Goal: Navigation & Orientation: Find specific page/section

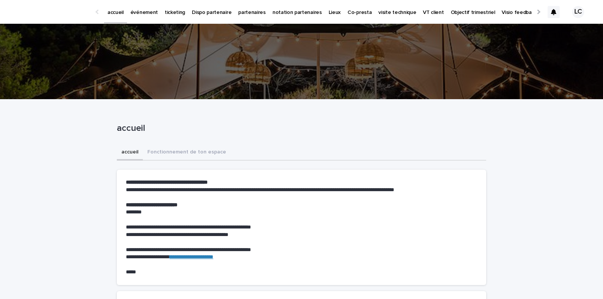
click at [145, 14] on p "événement" at bounding box center [144, 8] width 28 height 16
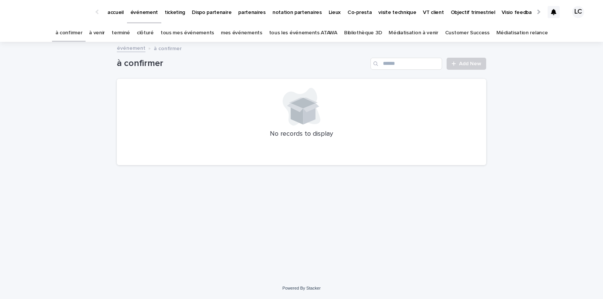
click at [105, 34] on link "à venir" at bounding box center [97, 33] width 16 height 18
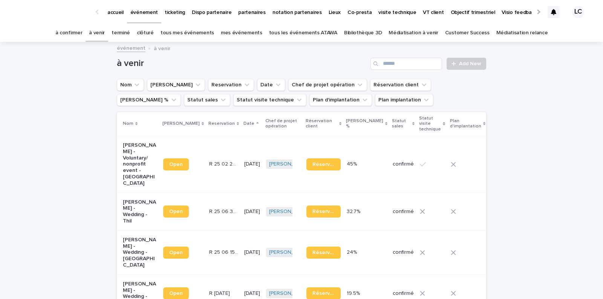
click at [115, 12] on p "accueil" at bounding box center [115, 8] width 16 height 16
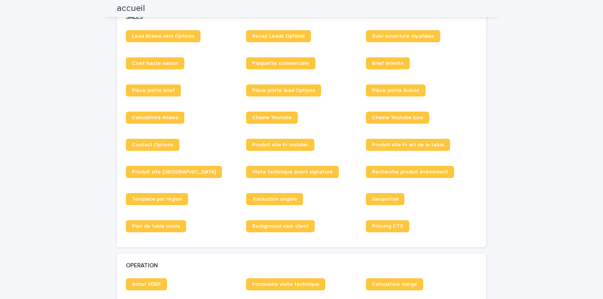
scroll to position [596, 0]
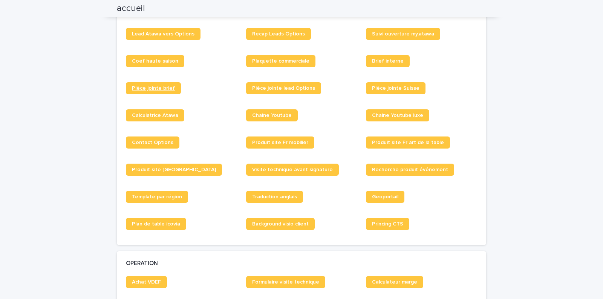
click at [158, 86] on span "Pièce jointe brief" at bounding box center [153, 88] width 43 height 5
